Goal: Transaction & Acquisition: Purchase product/service

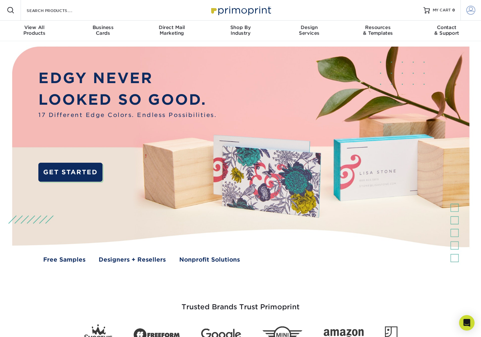
click at [464, 13] on link "Account" at bounding box center [471, 10] width 21 height 21
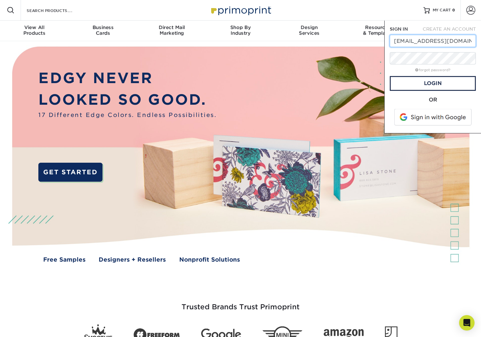
drag, startPoint x: 422, startPoint y: 41, endPoint x: 404, endPoint y: 40, distance: 17.7
click at [404, 40] on input "[EMAIL_ADDRESS][DOMAIN_NAME]" at bounding box center [433, 41] width 86 height 12
type input "ritaskingle@aol.com"
click at [432, 87] on link "Login" at bounding box center [433, 83] width 86 height 15
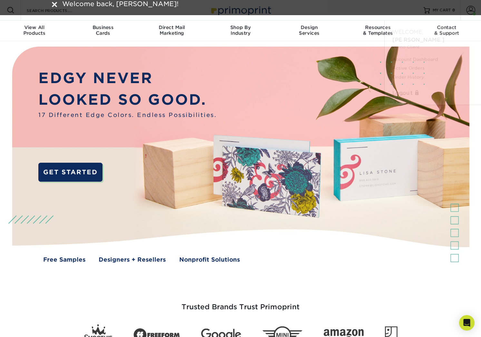
click at [432, 89] on link "Logout" at bounding box center [433, 93] width 81 height 8
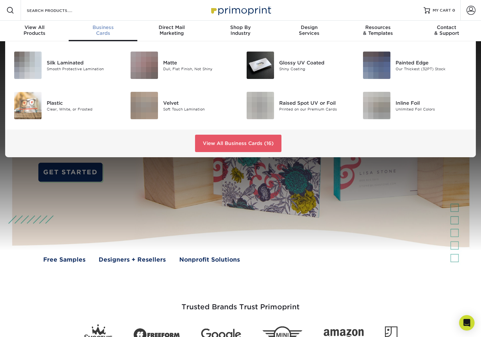
click at [107, 33] on div "Business Cards" at bounding box center [103, 31] width 69 height 12
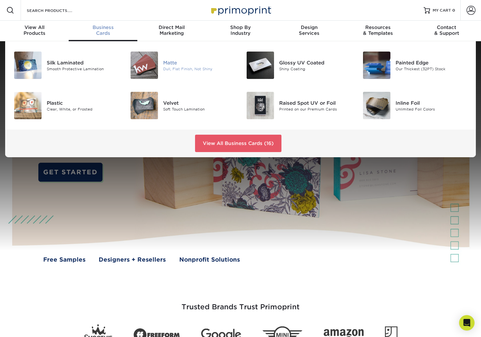
click at [145, 71] on img at bounding box center [144, 65] width 27 height 27
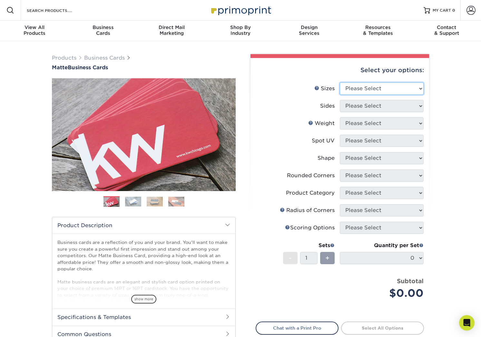
select select "2.00x3.50"
click option "2" x 3.5" - Standard" at bounding box center [0, 0] width 0 height 0
select select "13abbda7-1d64-4f25-8bb2-c179b224825d"
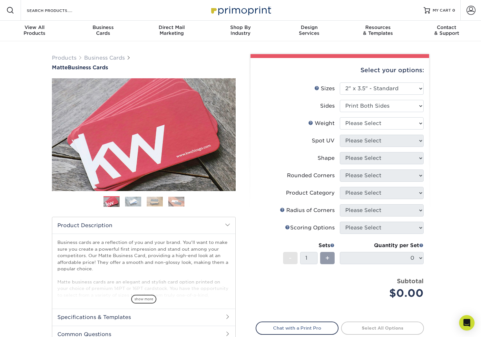
click at [378, 117] on li "Sides Please Select Print Both Sides Print Front Only" at bounding box center [340, 108] width 168 height 17
select select "16PT"
select select "3"
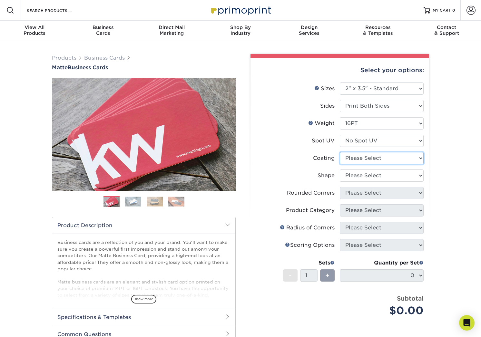
select select "121bb7b5-3b4d-429f-bd8d-bbf80e953313"
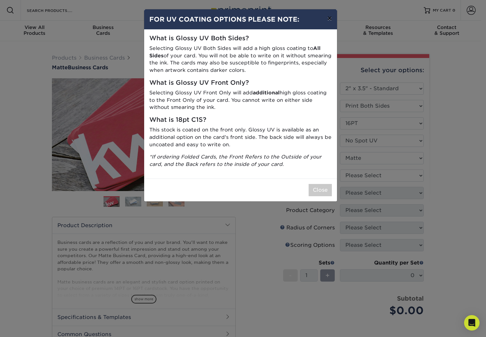
drag, startPoint x: 329, startPoint y: 21, endPoint x: 340, endPoint y: 22, distance: 11.0
click at [329, 21] on button "×" at bounding box center [329, 18] width 15 height 18
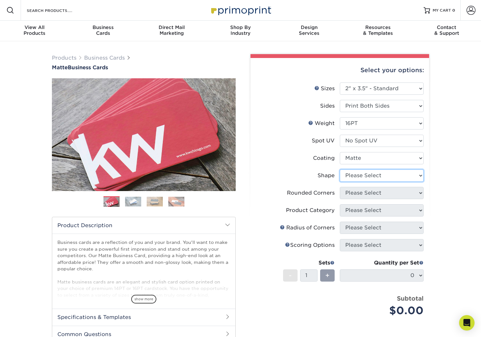
select select "standard"
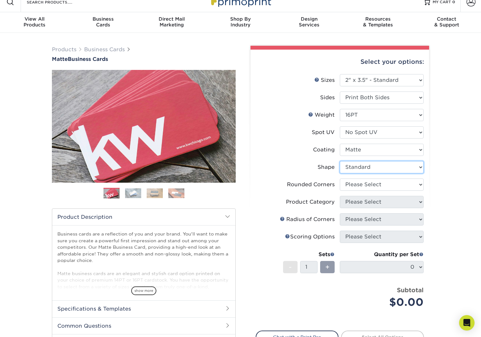
scroll to position [37, 0]
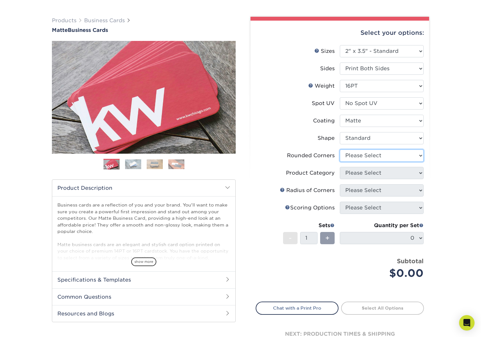
select select "0"
click option "No" at bounding box center [0, 0] width 0 height 0
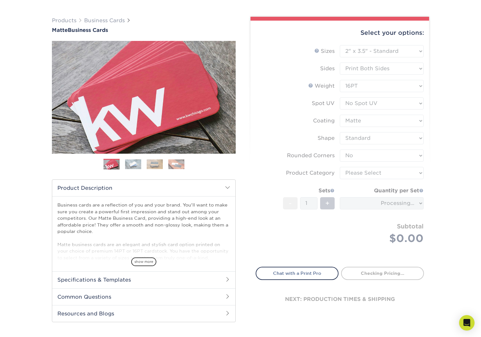
click at [372, 176] on form "Sizes Help Sizes Please Select 1.5" x 3.5" - Mini 1.75" x 3.5" - Mini 2" x 2" -…" at bounding box center [340, 152] width 168 height 214
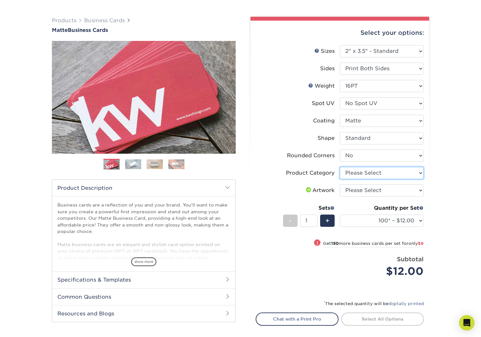
select select "3b5148f1-0588-4f88-a218-97bcfdce65c1"
click option "Business Cards" at bounding box center [0, 0] width 0 height 0
select select "upload"
click option "I will upload files" at bounding box center [0, 0] width 0 height 0
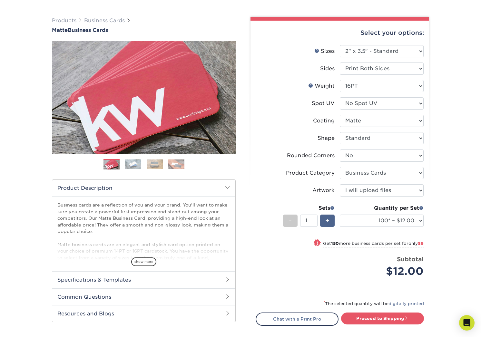
click at [332, 222] on div "+" at bounding box center [327, 221] width 15 height 12
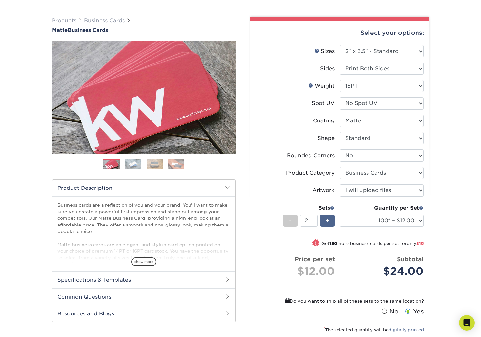
click at [332, 222] on div "+" at bounding box center [327, 221] width 15 height 12
type input "3"
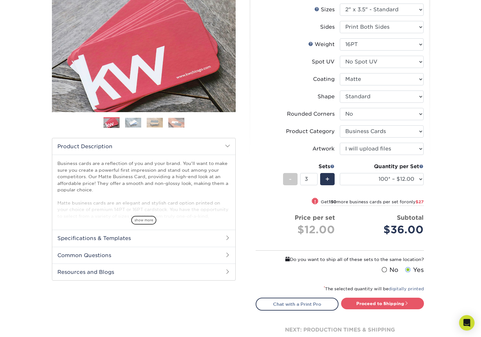
scroll to position [84, 0]
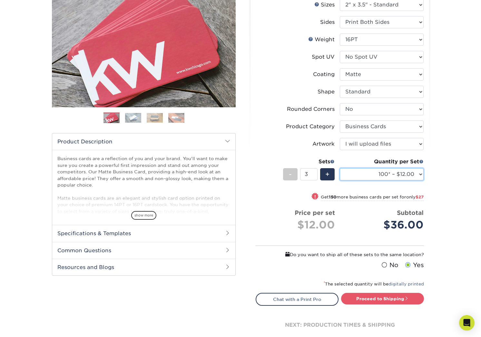
click at [340, 168] on select "100* – $12.00 250* – $21.00 500 – $42.00 1000 – $53.00 2500 – $95.00 5000 – $18…" at bounding box center [382, 174] width 84 height 12
select select "500 – $42.00"
click option "500 – $42.00" at bounding box center [0, 0] width 0 height 0
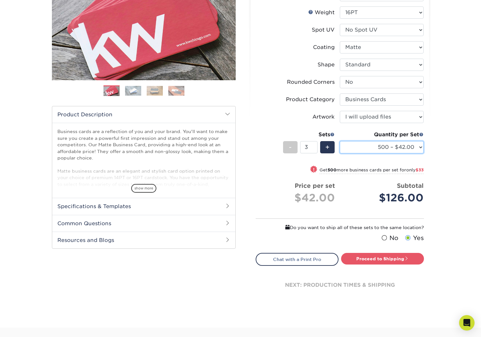
scroll to position [126, 0]
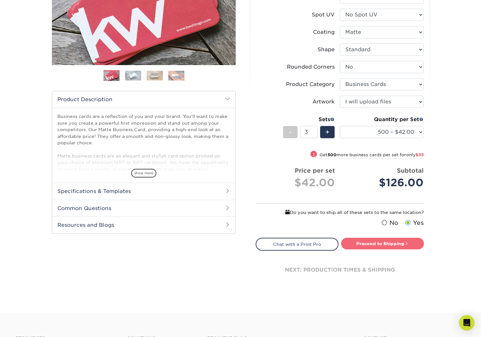
click at [371, 246] on link "Proceed to Shipping" at bounding box center [382, 244] width 83 height 12
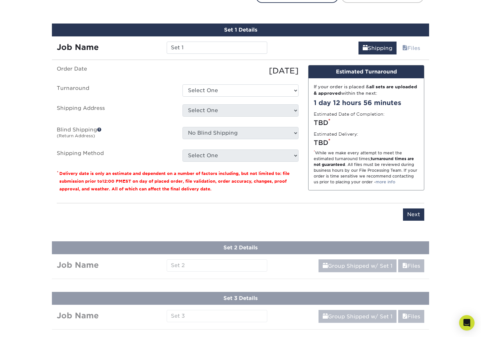
scroll to position [381, 0]
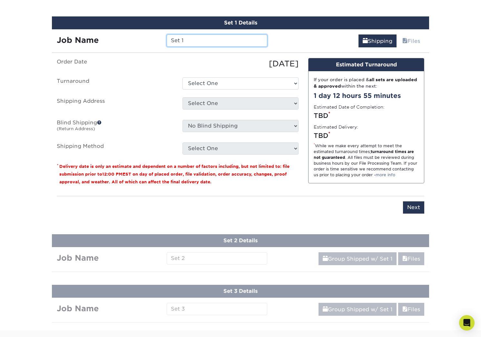
click at [186, 42] on input "Set 1" at bounding box center [217, 41] width 100 height 12
drag, startPoint x: 196, startPoint y: 41, endPoint x: 88, endPoint y: 30, distance: 108.2
click at [167, 35] on input "Set 1" at bounding box center [217, 41] width 100 height 12
paste input "NHP-BC_Lee.pdf"
type input "NHP-BC_Lee.pdf"
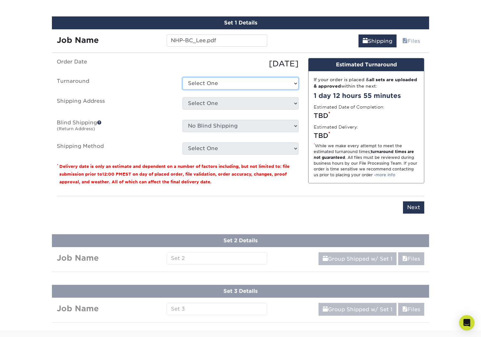
select select "b78ebb40-f3d8-446a-8df3-6de10c612245"
click option "2-4 Business Days" at bounding box center [0, 0] width 0 height 0
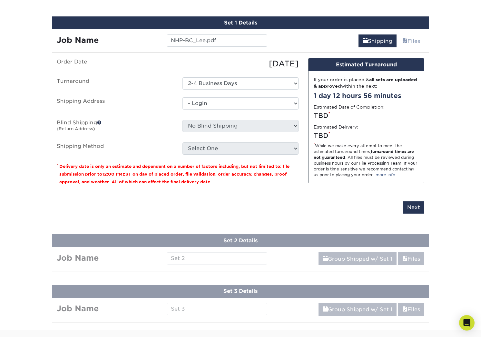
click option "- Login" at bounding box center [0, 0] width 0 height 0
select select "-1"
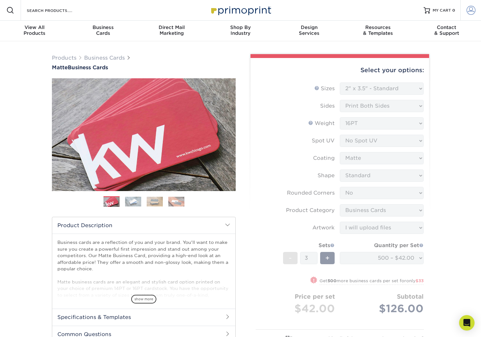
click at [467, 10] on span at bounding box center [471, 10] width 9 height 9
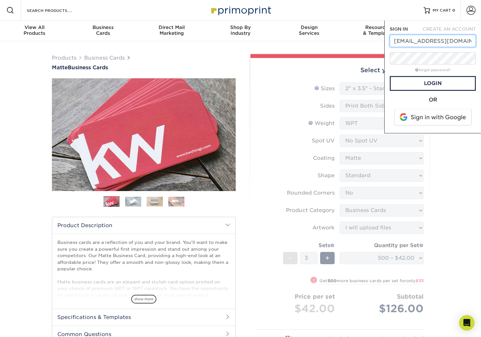
drag, startPoint x: 423, startPoint y: 42, endPoint x: 404, endPoint y: 40, distance: 19.4
click at [404, 40] on input "ritalascaro@aol.com" at bounding box center [433, 41] width 86 height 12
type input "ritaskingle@aol.com"
click at [427, 82] on link "Login" at bounding box center [433, 83] width 86 height 15
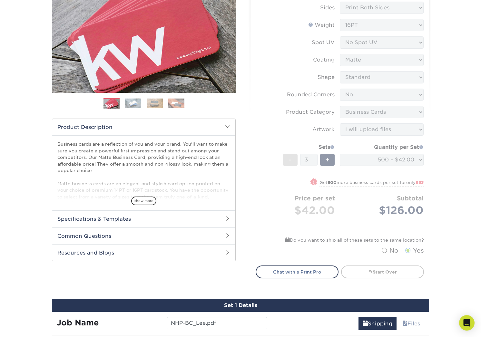
scroll to position [99, 0]
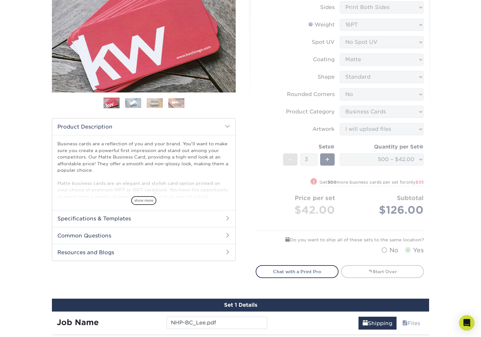
click at [441, 207] on div "Products Business Cards Matte Business Cards Previous Next 100 $ 9" at bounding box center [240, 278] width 481 height 671
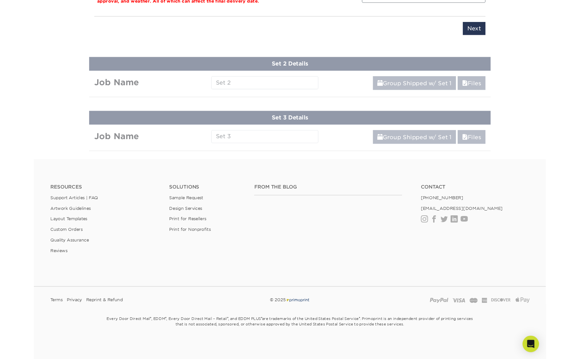
scroll to position [540, 0]
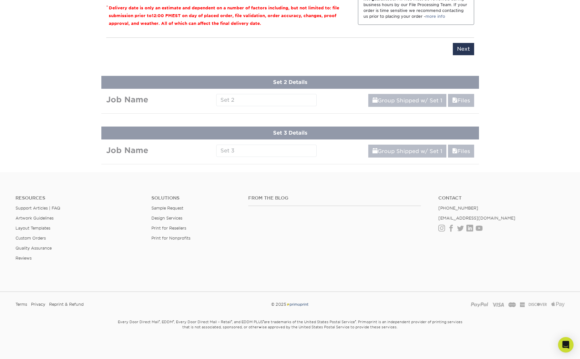
click at [473, 241] on div "From the Blog Contact (888) 822-5815 info@primoprint.com Instagram Facebook Twi…" at bounding box center [406, 233] width 326 height 76
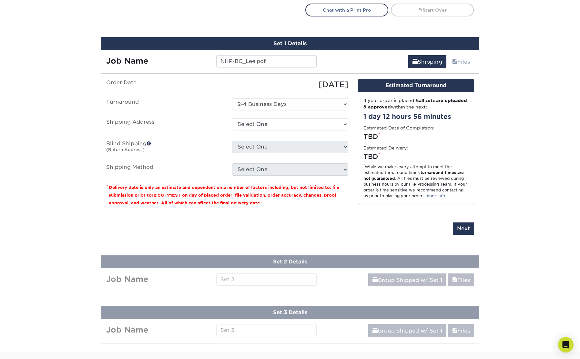
scroll to position [325, 0]
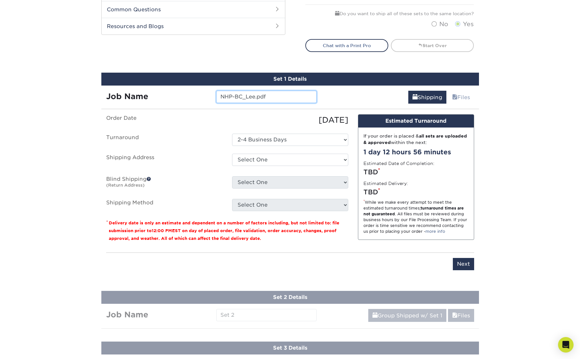
click at [278, 96] on input "NHP-BC_Lee.pdf" at bounding box center [266, 97] width 100 height 12
click option "Next Business Day" at bounding box center [0, 0] width 0 height 0
select select "b78ebb40-f3d8-446a-8df3-6de10c612245"
click option "2-4 Business Days" at bounding box center [0, 0] width 0 height 0
click at [232, 154] on select "Select One 30 USONIA RD, PLEASANTVILLE, NY 252 West 20th Street, New York, NY 3…" at bounding box center [290, 160] width 116 height 12
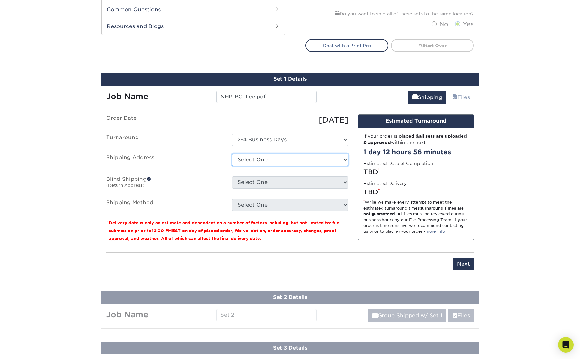
select select "241265"
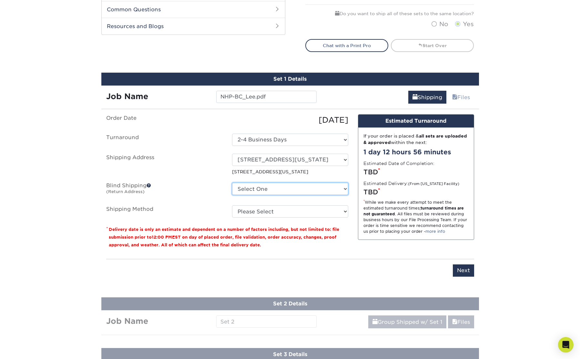
click at [232, 183] on select "Select One 30 USONIA RD, PLEASANTVILLE, NY 252 West 20th Street, New York, NY 3…" at bounding box center [290, 189] width 116 height 12
click at [332, 174] on p "122 East 42nd Street, New York, NY" at bounding box center [290, 171] width 116 height 6
click at [232, 183] on select "Select One 30 USONIA RD, PLEASANTVILLE, NY 252 West 20th Street, New York, NY 3…" at bounding box center [290, 189] width 116 height 12
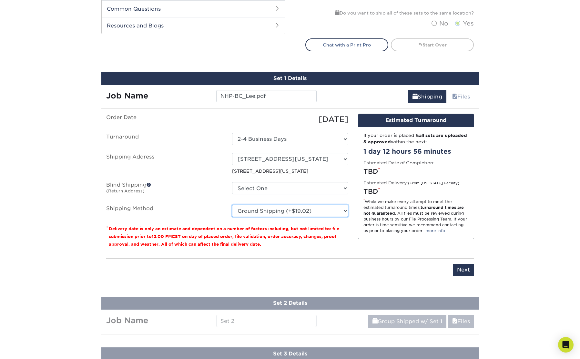
click option "Ground Shipping (+$19.02)" at bounding box center [0, 0] width 0 height 0
click option "3 Day Shipping Service (+$18.68)" at bounding box center [0, 0] width 0 height 0
click option "Ground Shipping (+$19.02)" at bounding box center [0, 0] width 0 height 0
click option "3 Day Shipping Service (+$18.68)" at bounding box center [0, 0] width 0 height 0
select select "03"
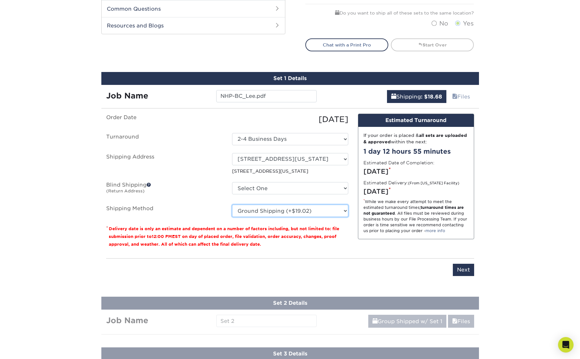
click option "Ground Shipping (+$19.02)" at bounding box center [0, 0] width 0 height 0
click at [232, 182] on select "Select One 30 USONIA RD, PLEASANTVILLE, NY 252 West 20th Street, New York, NY 3…" at bounding box center [290, 188] width 116 height 12
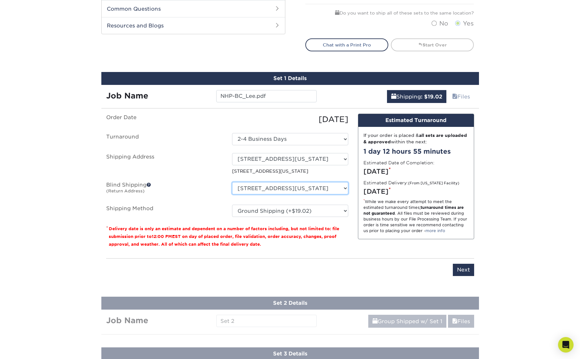
click option "122 East 42nd Street, New York, NY" at bounding box center [0, 0] width 0 height 0
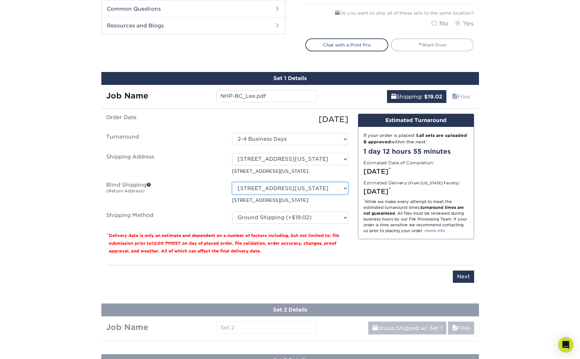
click at [232, 182] on select "Select One 30 USONIA RD, PLEASANTVILLE, NY 252 West 20th Street, New York, NY 3…" at bounding box center [290, 188] width 116 height 12
select select "-1"
click option "Select One" at bounding box center [0, 0] width 0 height 0
click at [202, 190] on label "Blind Shipping (Return Address)" at bounding box center [164, 192] width 126 height 21
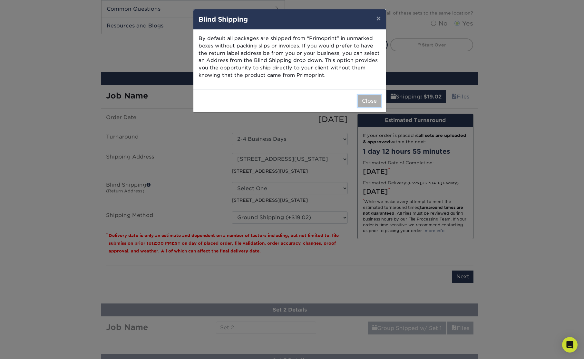
click at [375, 104] on button "Close" at bounding box center [369, 101] width 23 height 12
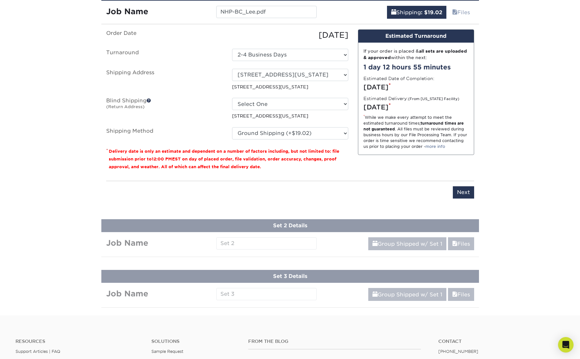
scroll to position [409, 0]
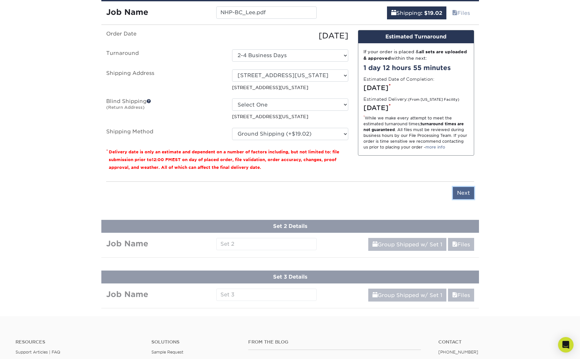
click at [465, 190] on input "Next" at bounding box center [463, 193] width 21 height 12
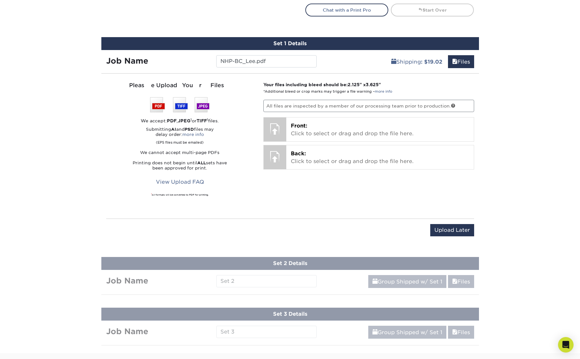
scroll to position [308, 0]
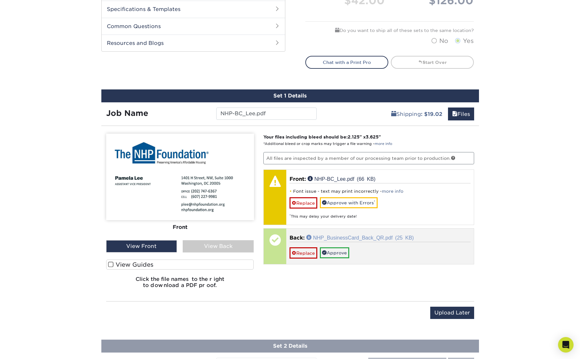
click at [352, 234] on link "NHP_BusinessCard_Back_QR.pdf (25 KB)" at bounding box center [359, 236] width 107 height 5
click at [347, 252] on link "Approve" at bounding box center [334, 252] width 29 height 11
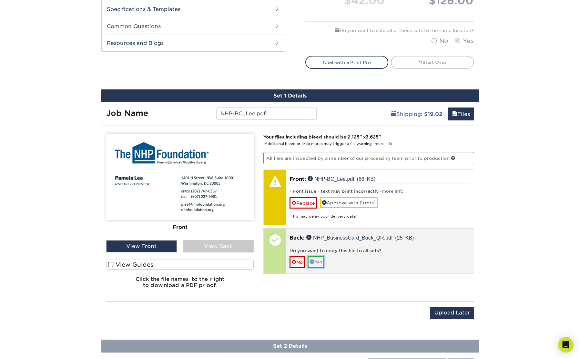
click at [322, 261] on link "Yes" at bounding box center [315, 261] width 17 height 11
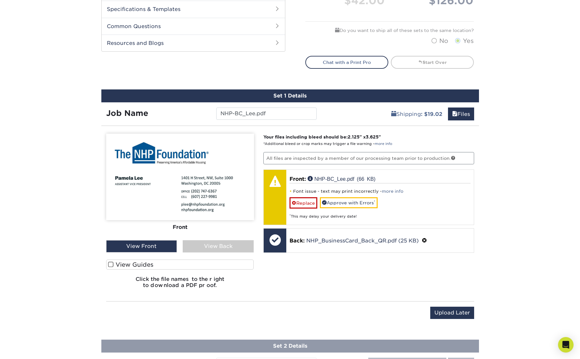
click at [220, 248] on div "View Back" at bounding box center [218, 246] width 71 height 12
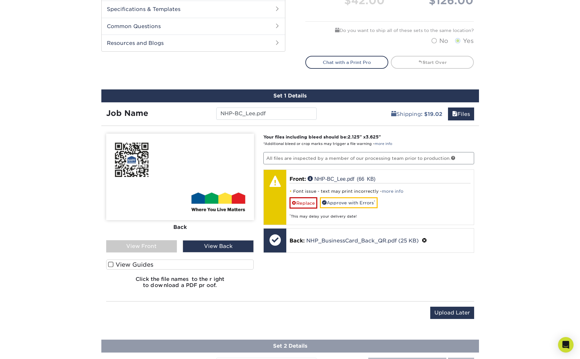
click at [385, 290] on div "Your files including bleed should be: 2.125 " x 3.625 " *Additional bleed or cr…" at bounding box center [368, 214] width 220 height 160
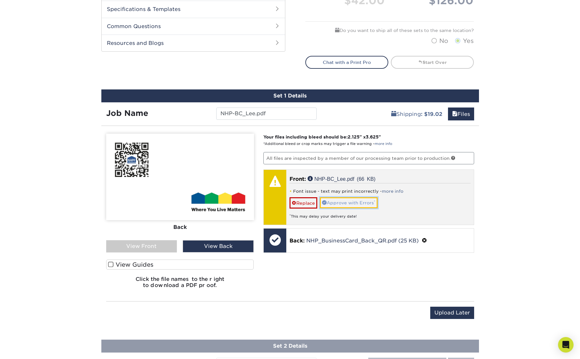
click at [356, 202] on link "Approve with Errors *" at bounding box center [349, 202] width 58 height 11
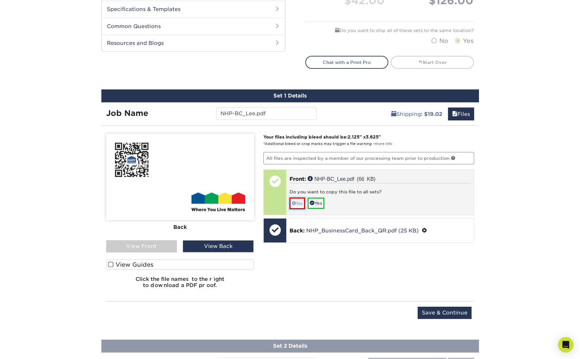
click at [300, 204] on link "No" at bounding box center [296, 202] width 15 height 11
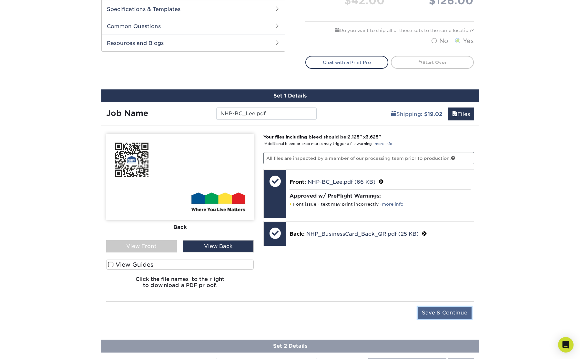
click at [435, 312] on input "Save & Continue" at bounding box center [444, 312] width 54 height 12
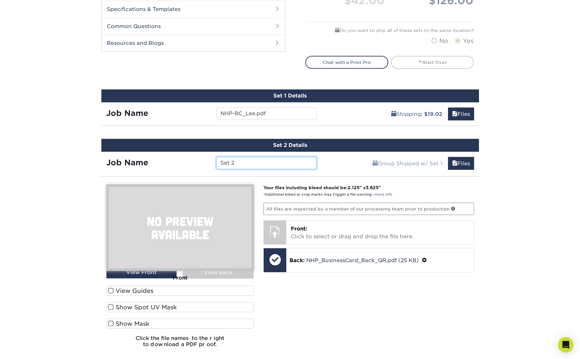
drag, startPoint x: 258, startPoint y: 162, endPoint x: 188, endPoint y: 159, distance: 70.3
click at [216, 159] on input "Set 2" at bounding box center [266, 163] width 100 height 12
paste input "NHP-BC_Weatherly"
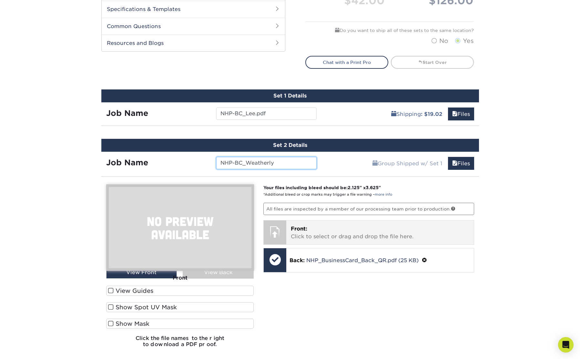
type input "NHP-BC_Weatherly"
click at [296, 235] on p "Front: Click to select or drag and drop the file here." at bounding box center [380, 232] width 178 height 15
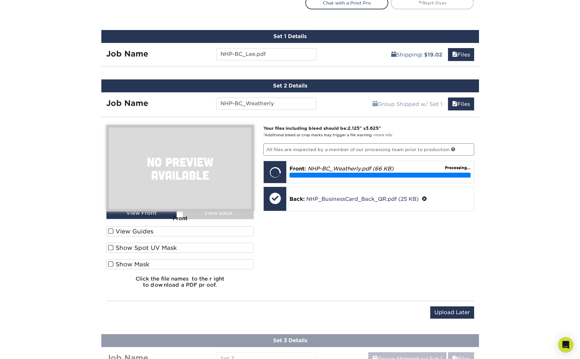
scroll to position [369, 0]
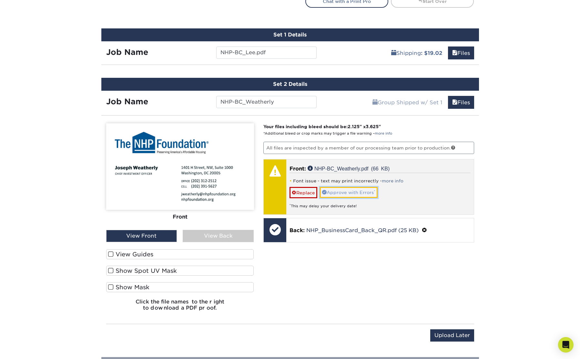
click at [336, 193] on link "Approve with Errors *" at bounding box center [349, 192] width 58 height 11
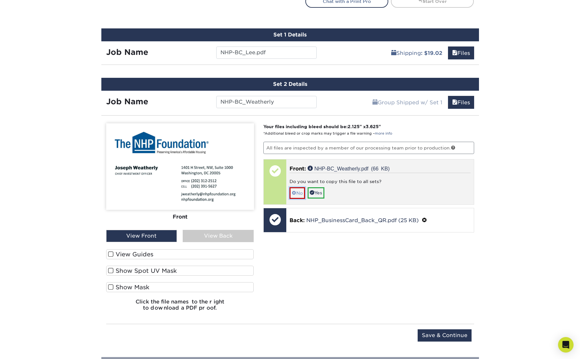
click at [296, 196] on link "No" at bounding box center [296, 192] width 15 height 11
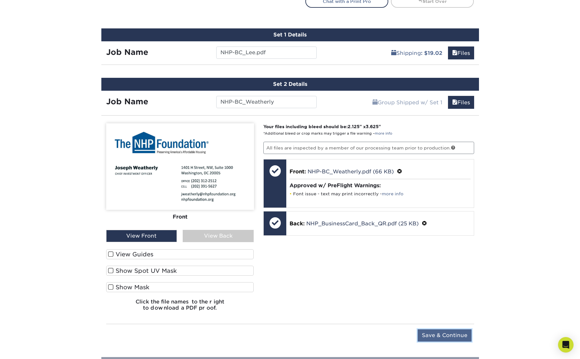
click at [443, 332] on input "Save & Continue" at bounding box center [444, 335] width 54 height 12
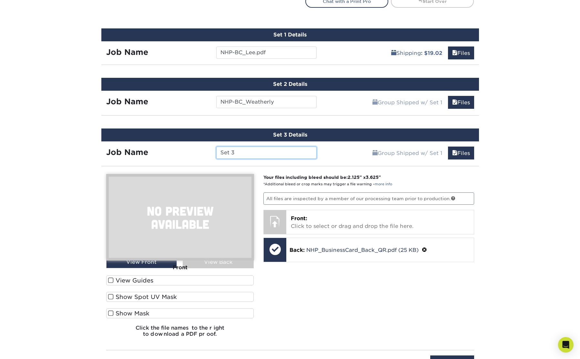
click at [216, 146] on input "Set 3" at bounding box center [266, 152] width 100 height 12
drag, startPoint x: 252, startPoint y: 153, endPoint x: 168, endPoint y: 138, distance: 84.7
click at [216, 146] on input "v" at bounding box center [266, 152] width 100 height 12
paste input "NHP-BC_Eleon"
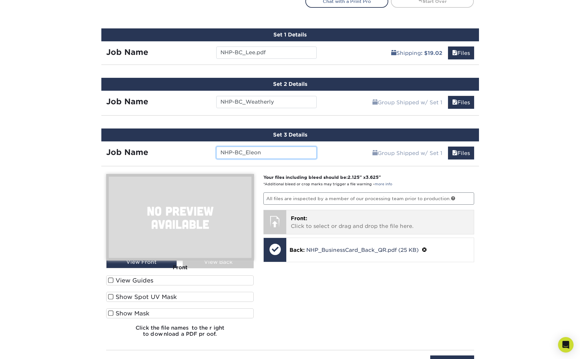
type input "NHP-BC_Eleon"
click at [341, 225] on p "Front: Click to select or drag and drop the file here." at bounding box center [380, 221] width 178 height 15
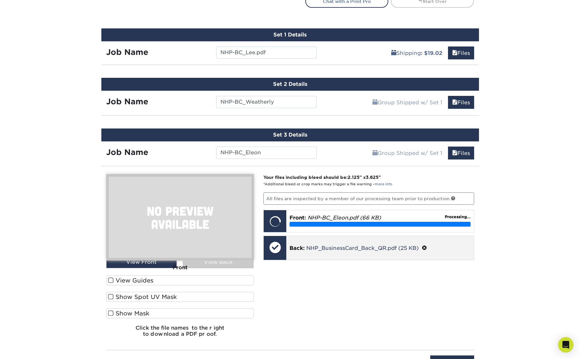
click at [351, 252] on div "Back: NHP_BusinessCard_Back_QR.pdf (25 KB)" at bounding box center [379, 248] width 187 height 24
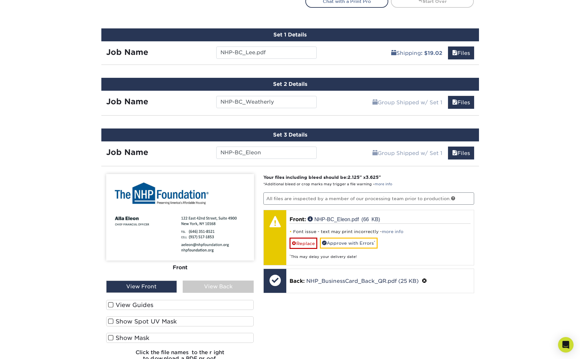
click at [141, 303] on label "View Guides" at bounding box center [180, 305] width 148 height 10
click at [0, 0] on input "View Guides" at bounding box center [0, 0] width 0 height 0
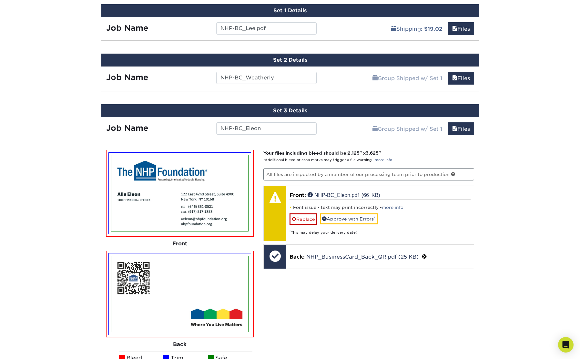
scroll to position [393, 0]
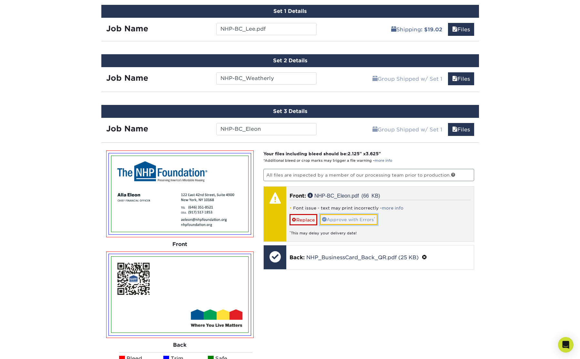
click at [347, 221] on link "Approve with Errors *" at bounding box center [349, 219] width 58 height 11
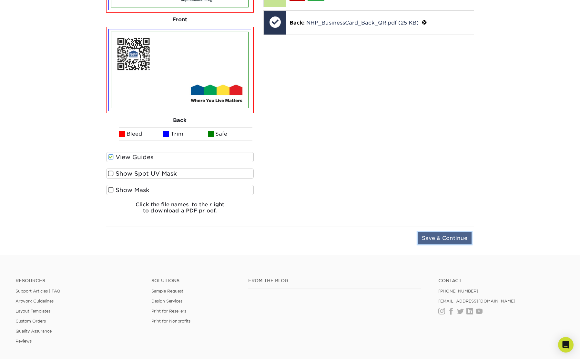
click at [450, 236] on input "Save & Continue" at bounding box center [444, 238] width 54 height 12
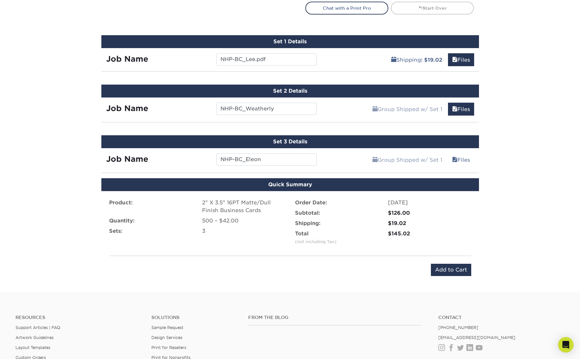
scroll to position [360, 0]
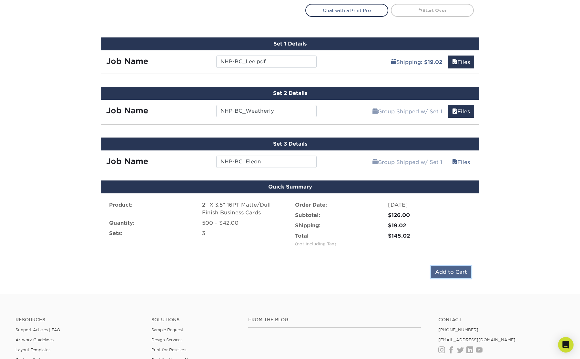
click at [448, 272] on input "Add to Cart" at bounding box center [451, 272] width 40 height 12
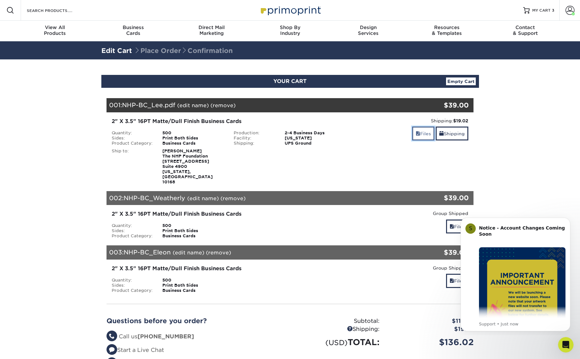
click at [419, 133] on link "Files" at bounding box center [423, 133] width 22 height 14
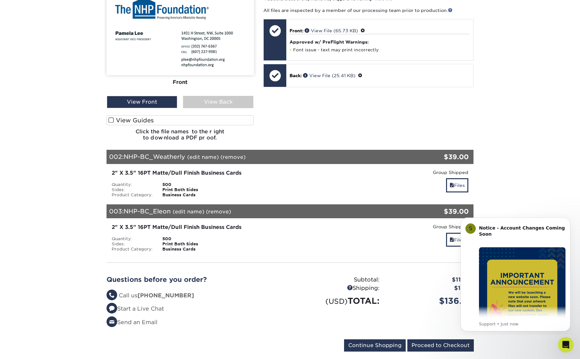
scroll to position [216, 0]
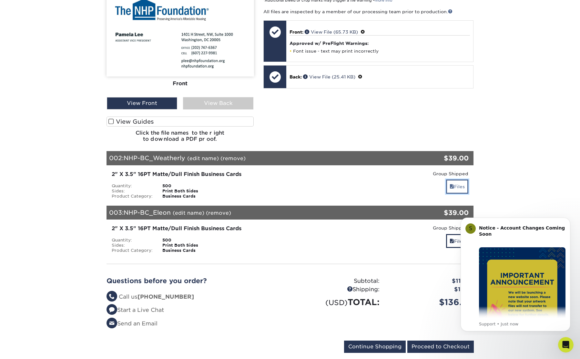
click at [462, 179] on link "Files" at bounding box center [457, 186] width 22 height 14
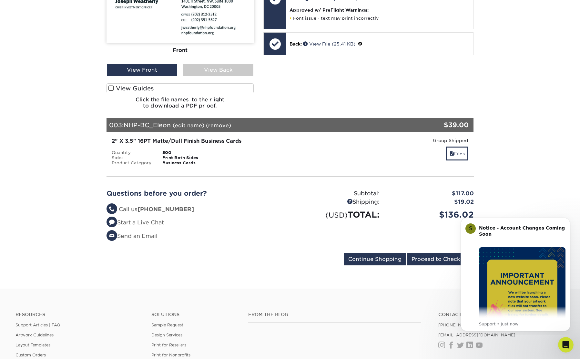
scroll to position [508, 0]
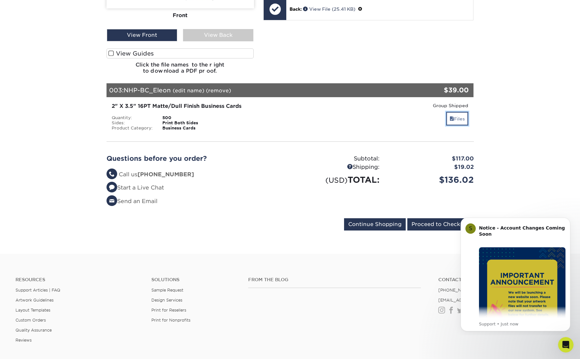
click at [456, 112] on link "Files" at bounding box center [457, 119] width 22 height 14
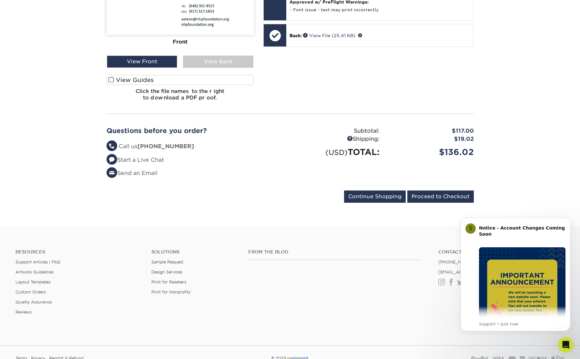
scroll to position [754, 0]
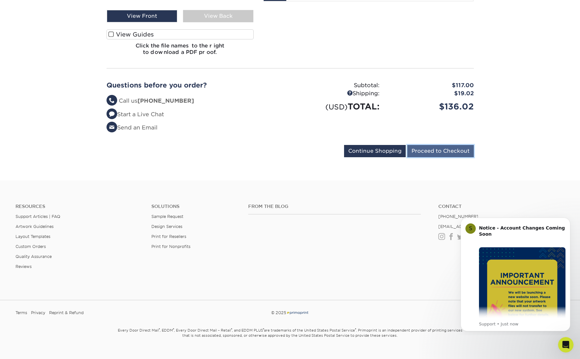
click at [431, 145] on input "Proceed to Checkout" at bounding box center [440, 151] width 66 height 12
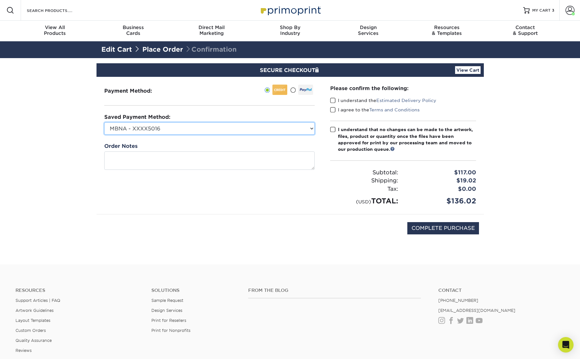
select select "72985"
click option "MasterCard - XXXX0141" at bounding box center [0, 0] width 0 height 0
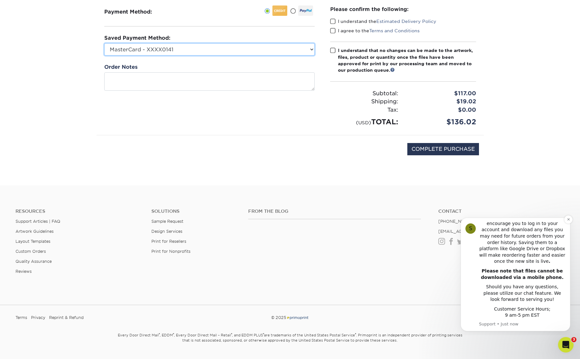
scroll to position [79, 0]
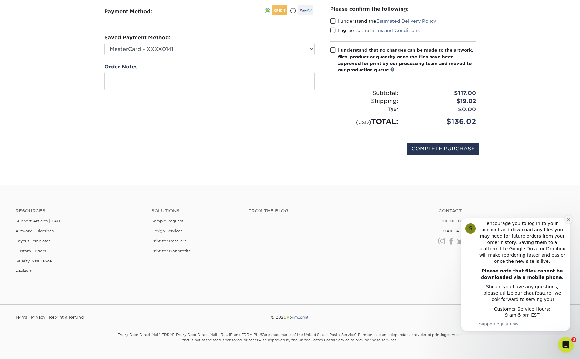
click at [565, 220] on button "Dismiss notification" at bounding box center [568, 219] width 8 height 8
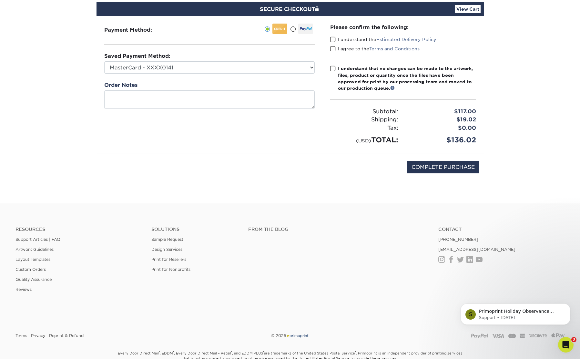
scroll to position [0, 0]
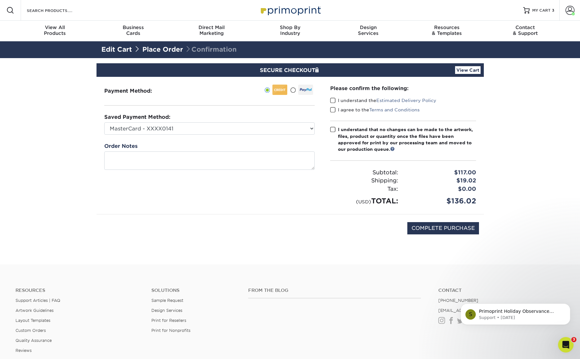
click at [343, 100] on label "I understand the Estimated Delivery Policy" at bounding box center [383, 100] width 106 height 6
click at [0, 0] on input "I understand the Estimated Delivery Policy" at bounding box center [0, 0] width 0 height 0
click at [333, 107] on span at bounding box center [332, 110] width 5 height 6
click at [0, 0] on input "I agree to the Terms and Conditions" at bounding box center [0, 0] width 0 height 0
drag, startPoint x: 329, startPoint y: 129, endPoint x: 344, endPoint y: 128, distance: 14.9
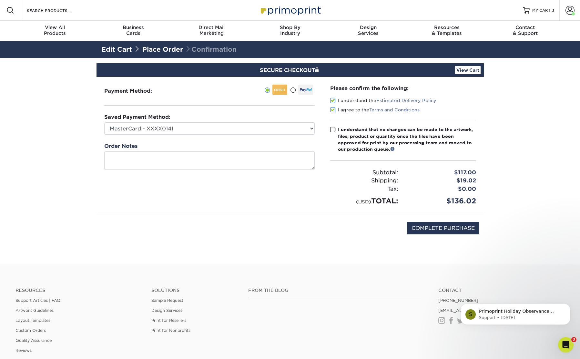
click at [331, 129] on div "Please confirm the following: I understand the Estimated Delivery Policy I agre…" at bounding box center [402, 145] width 161 height 137
click at [448, 229] on input "COMPLETE PURCHASE" at bounding box center [443, 228] width 72 height 12
click at [334, 131] on span at bounding box center [332, 129] width 5 height 6
click at [0, 0] on input "I understand that no changes can be made to the artwork, files, product or quan…" at bounding box center [0, 0] width 0 height 0
click at [441, 225] on input "COMPLETE PURCHASE" at bounding box center [443, 228] width 72 height 12
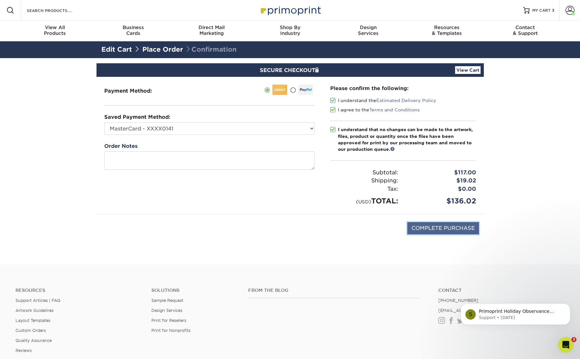
type input "PROCESSING, PLEASE WAIT..."
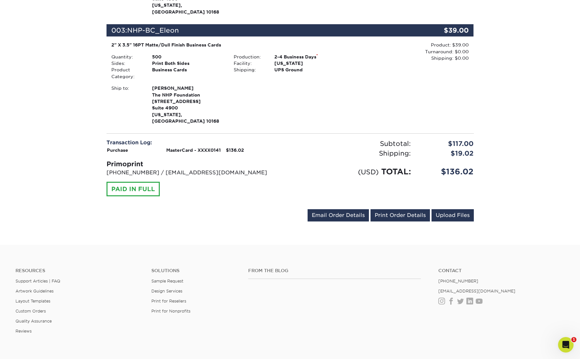
scroll to position [273, 0]
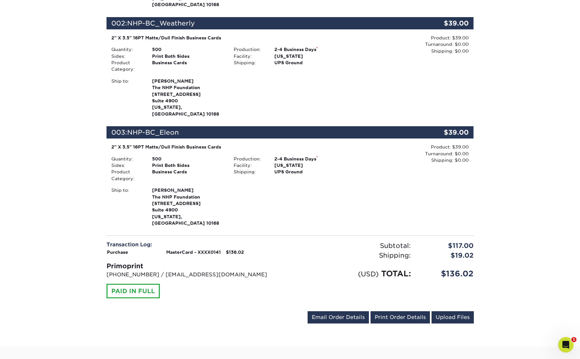
click at [478, 199] on div "Order #: 2596-80977-1275 [DATE] 8:09pm Go to My Account Continue Shopping Thank…" at bounding box center [289, 73] width 377 height 514
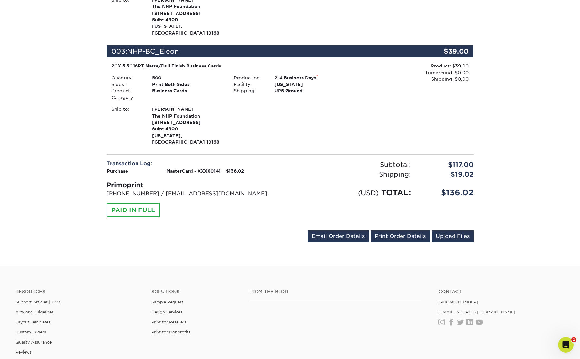
scroll to position [383, 0]
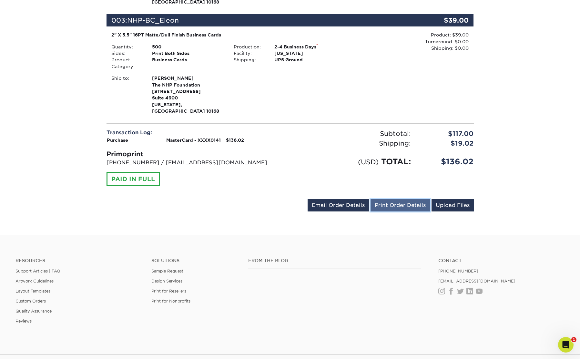
click at [404, 199] on link "Print Order Details" at bounding box center [399, 205] width 59 height 12
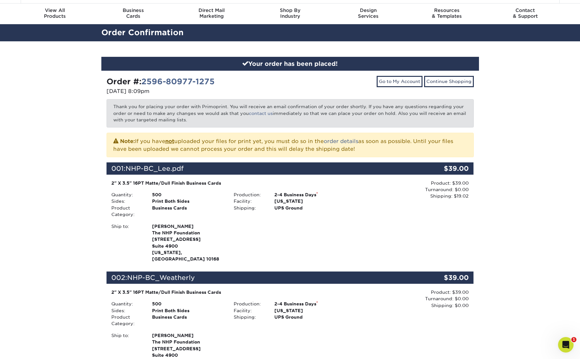
scroll to position [16, 0]
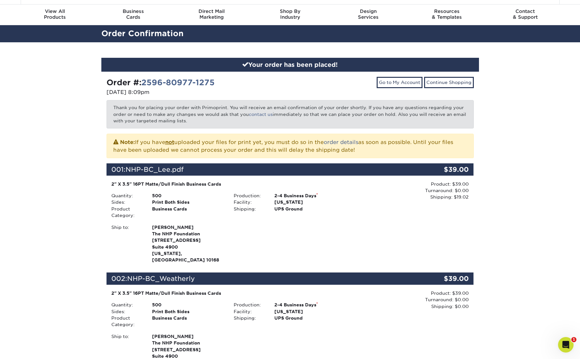
click at [322, 159] on div "Order #: 2596-80977-1275 09/06/2025 8:09pm Go to My Account Continue Shopping T…" at bounding box center [289, 329] width 367 height 504
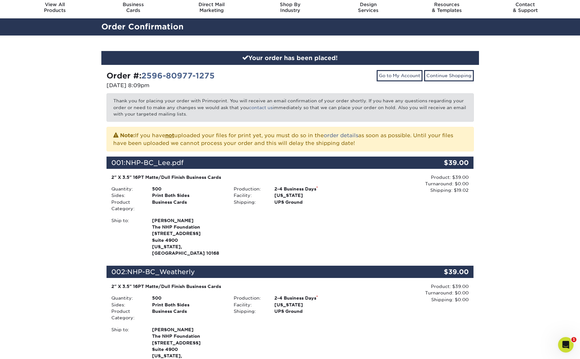
scroll to position [0, 0]
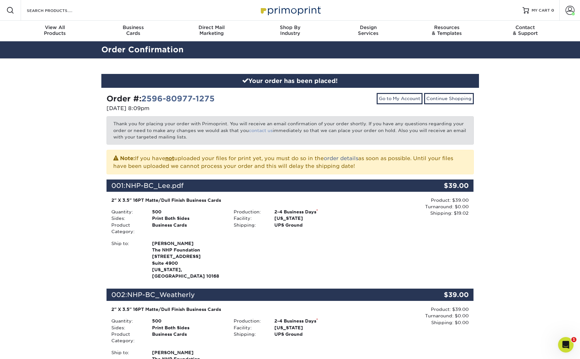
click at [272, 130] on link "contact us" at bounding box center [261, 130] width 24 height 5
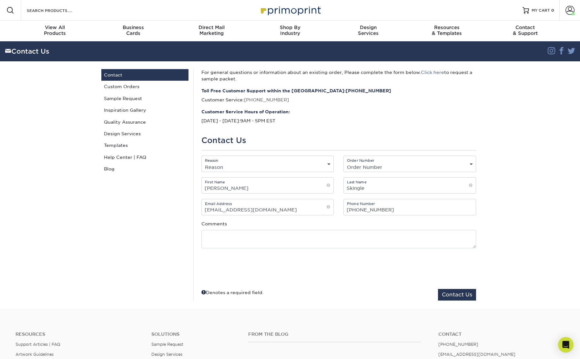
click at [255, 162] on div "Reason Reason General File Preparation Order Status Online Design Issue with yo…" at bounding box center [267, 163] width 133 height 16
select select "Shipping"
click option "Shipping" at bounding box center [0, 0] width 0 height 0
click at [344, 162] on select "Order Number Not Available P2179215 P2176920 P2147936 P2081180 P1034433 P103270…" at bounding box center [410, 166] width 132 height 9
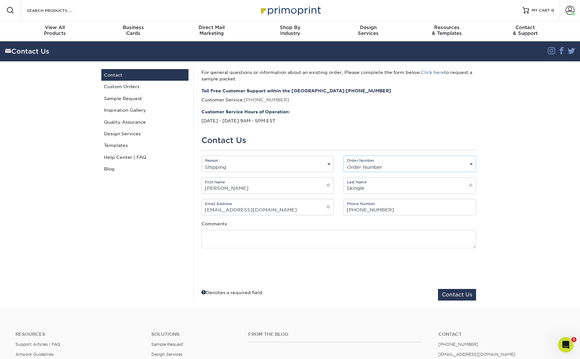
click at [344, 162] on select "Order Number Not Available P2179215 P2176920 P2147936 P2081180 P1034433 P103270…" at bounding box center [410, 166] width 132 height 9
select select "2596-80977-1275"
click option "2596-80977-1275" at bounding box center [0, 0] width 0 height 0
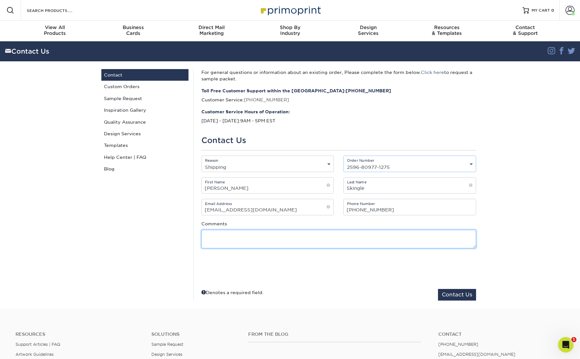
click at [265, 242] on textarea at bounding box center [338, 239] width 274 height 18
type textarea "i"
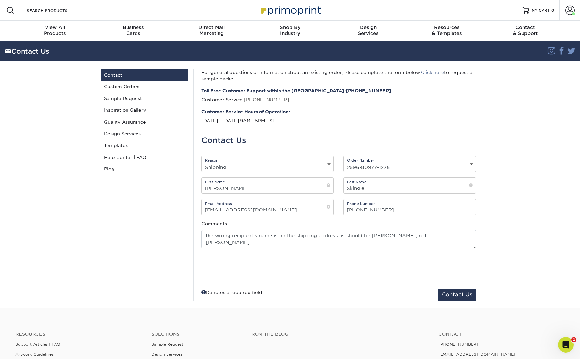
click at [469, 150] on hr at bounding box center [338, 150] width 274 height 0
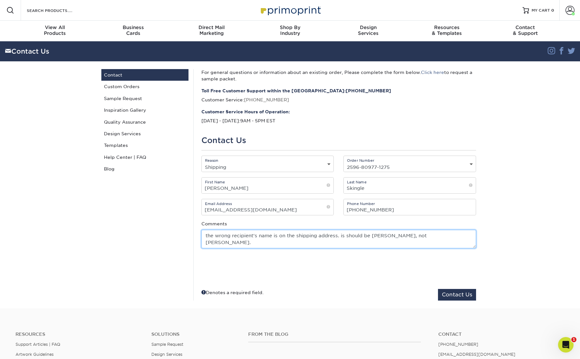
click at [234, 245] on textarea "the wrong recipient's name is on the shipping address. is should be DAWN GUTIER…" at bounding box center [338, 239] width 274 height 18
drag, startPoint x: 452, startPoint y: 245, endPoint x: 178, endPoint y: 225, distance: 275.2
click at [201, 230] on textarea "the wrong recipient's name is on the shipping address. is should be DAWN GUTIER…" at bounding box center [338, 239] width 274 height 18
click at [212, 240] on textarea "the wrong recipient's name is on the shipping address. is should be DAWN GUTIER…" at bounding box center [338, 239] width 274 height 18
click at [205, 237] on textarea "the wrong recipient's name is on the shipping address. is should be DAWN GUTIER…" at bounding box center [338, 239] width 274 height 18
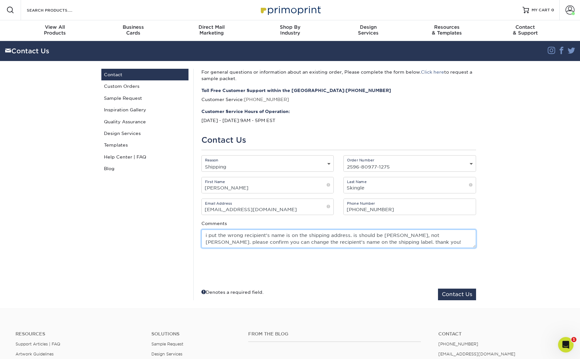
click at [355, 237] on textarea "i put the wrong recipient's name is on the shipping address. is should be DAWN …" at bounding box center [338, 238] width 274 height 18
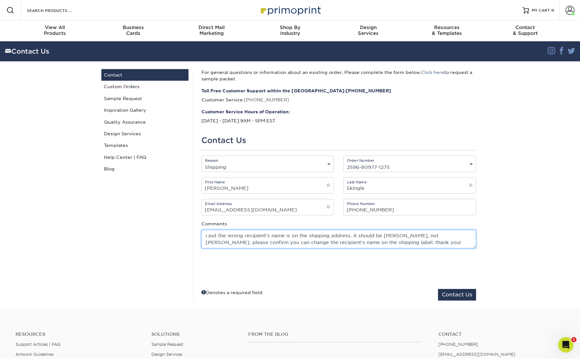
drag, startPoint x: 452, startPoint y: 241, endPoint x: 179, endPoint y: 230, distance: 273.1
click at [201, 230] on textarea "i put the wrong recipient's name is on the shipping address. it should be DAWN …" at bounding box center [338, 239] width 274 height 18
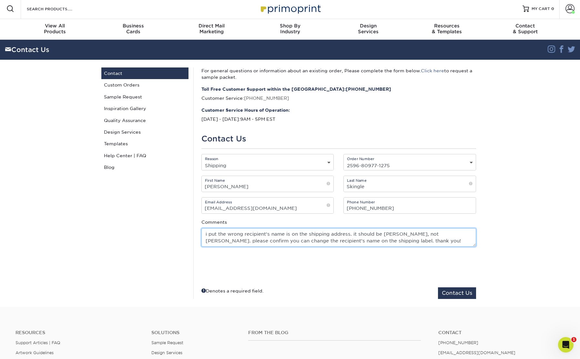
scroll to position [0, 0]
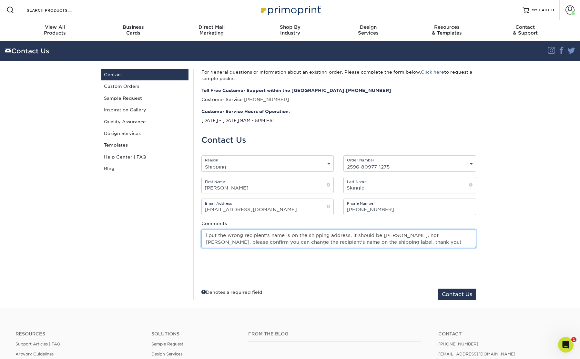
type textarea "i put the wrong recipient's name is on the shipping address. it should be DAWN …"
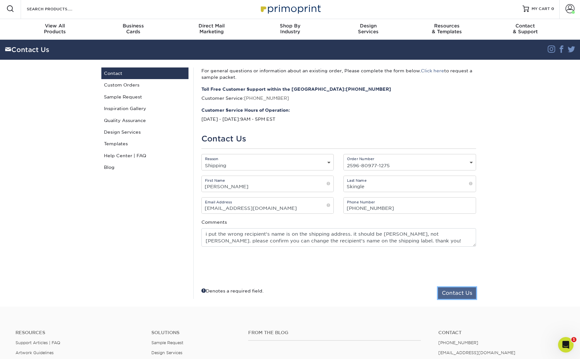
click at [463, 298] on button "Contact Us" at bounding box center [457, 293] width 38 height 12
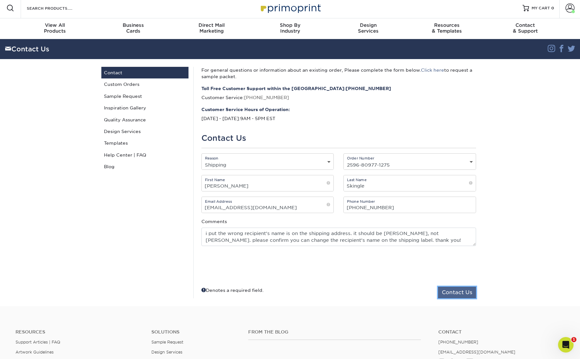
scroll to position [3, 0]
